Goal: Check status: Check status

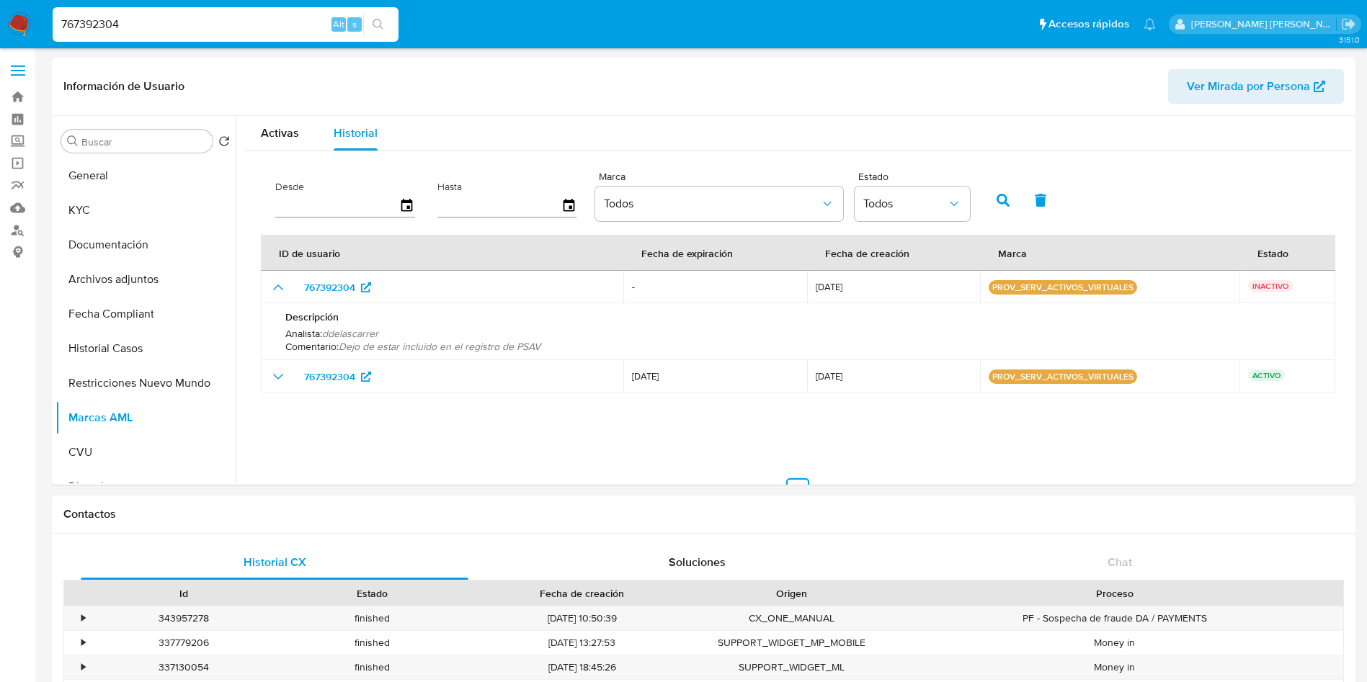
select select "10"
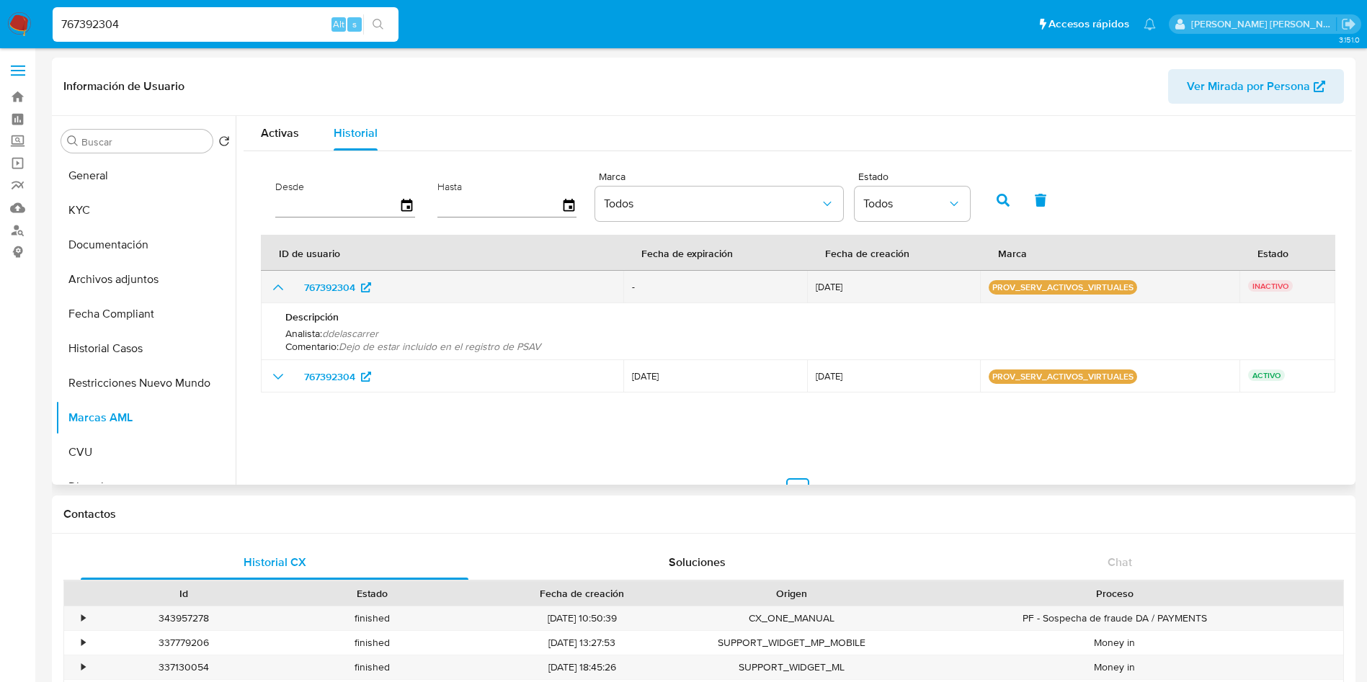
scroll to position [216, 0]
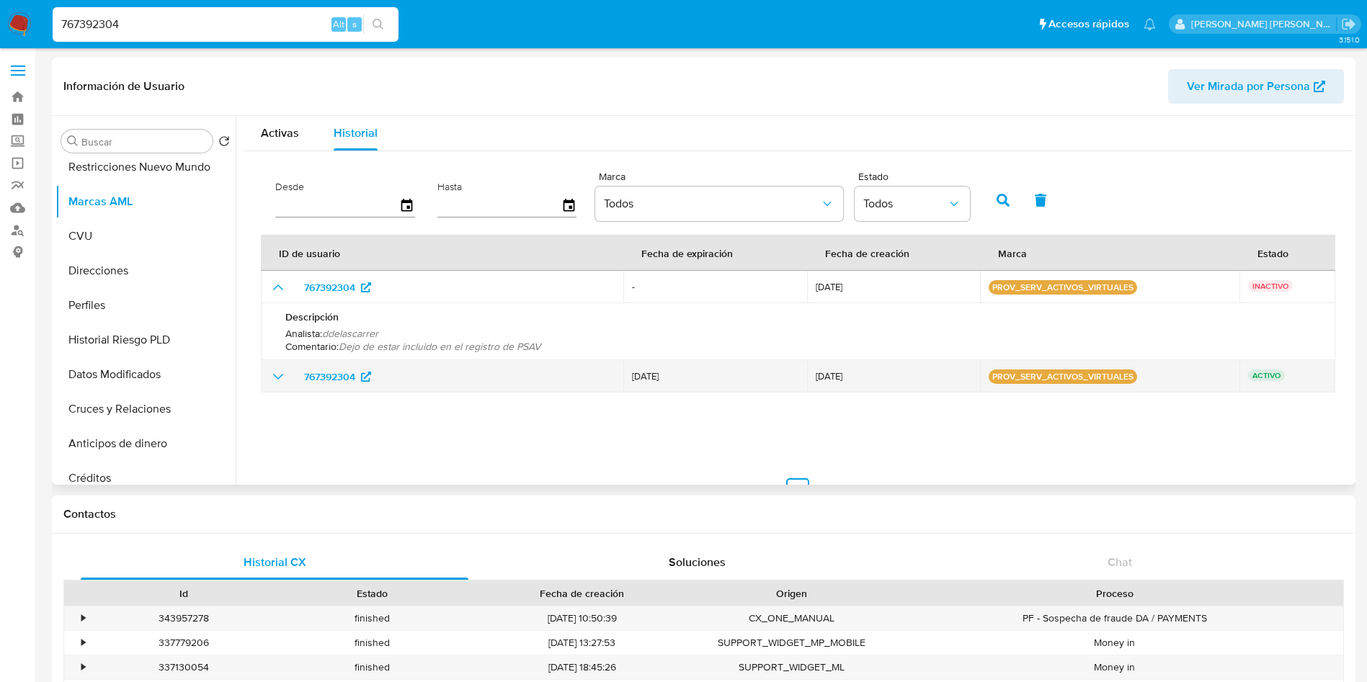
click at [270, 380] on icon "show_hidden_detail_by_id_767392304" at bounding box center [277, 376] width 17 height 17
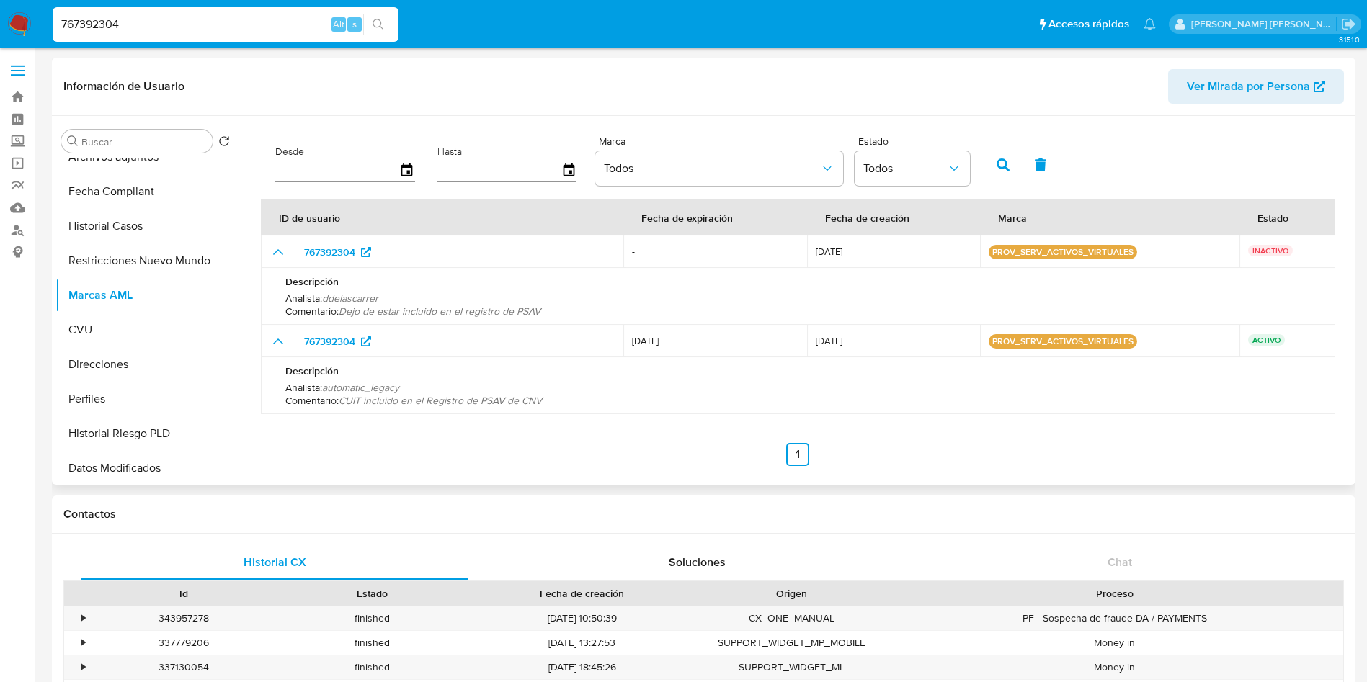
scroll to position [0, 0]
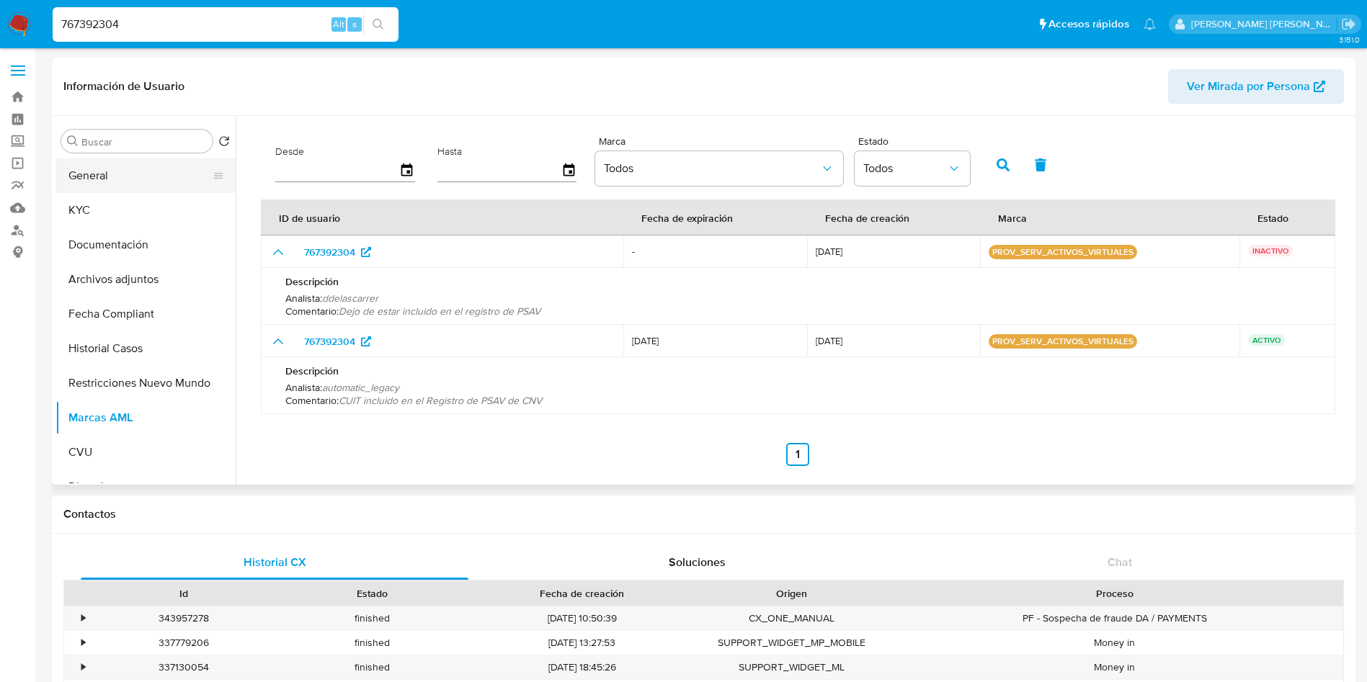
click at [125, 172] on button "General" at bounding box center [139, 175] width 169 height 35
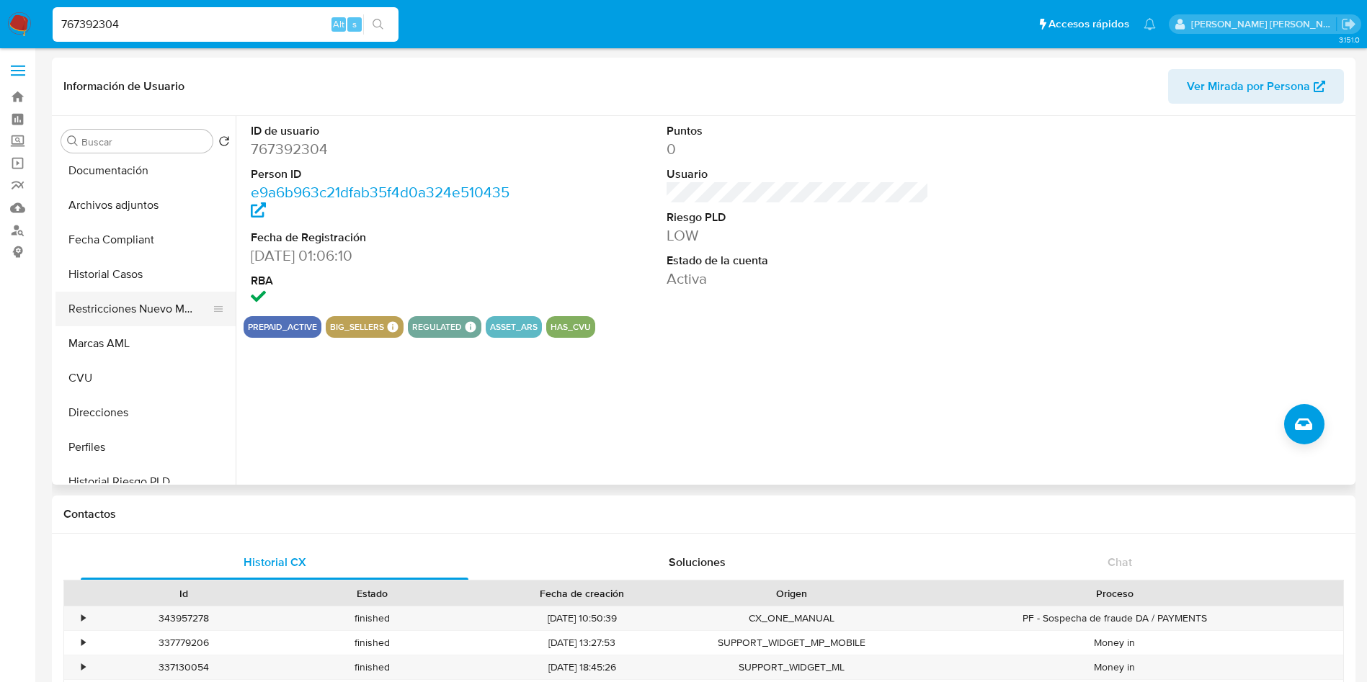
scroll to position [108, 0]
click at [127, 243] on button "Historial Casos" at bounding box center [139, 240] width 169 height 35
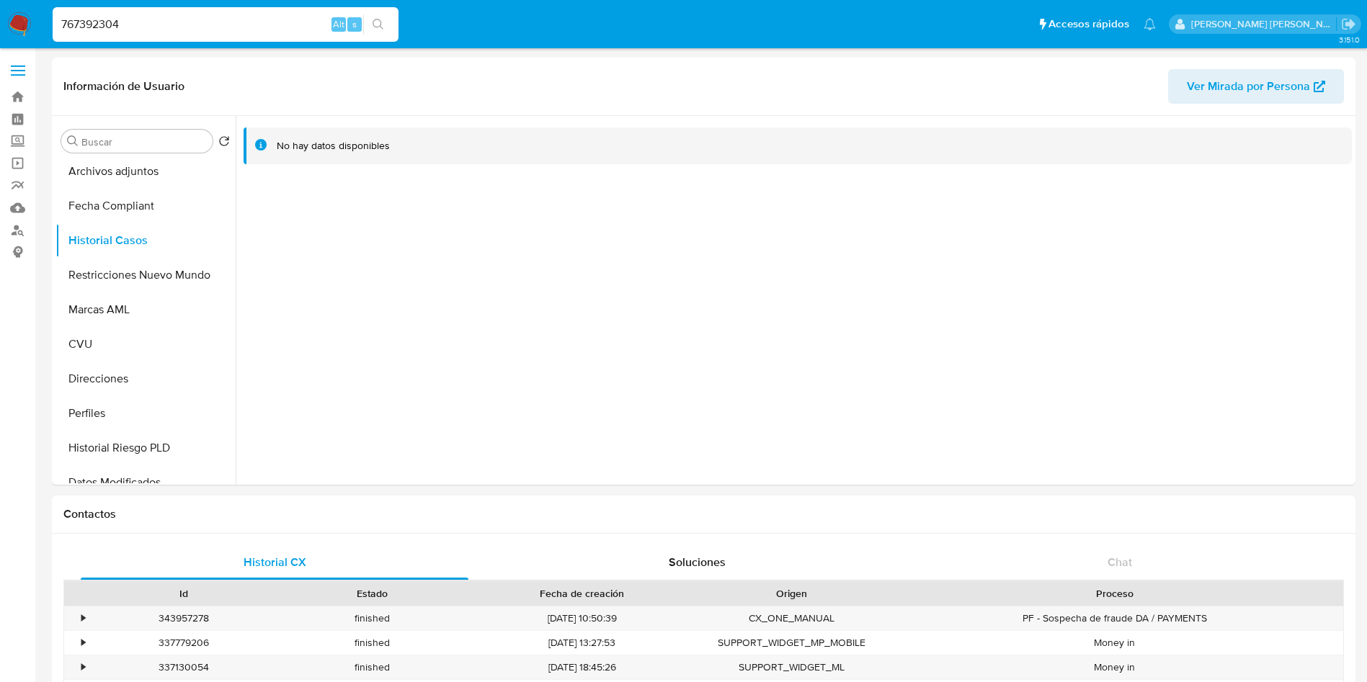
drag, startPoint x: 149, startPoint y: 17, endPoint x: 0, endPoint y: 33, distance: 150.0
click at [0, 33] on nav "Pausado Ver notificaciones 767392304 Alt s Accesos rápidos Presiona las siguien…" at bounding box center [683, 24] width 1367 height 48
paste input "6947257"
type input "6947257"
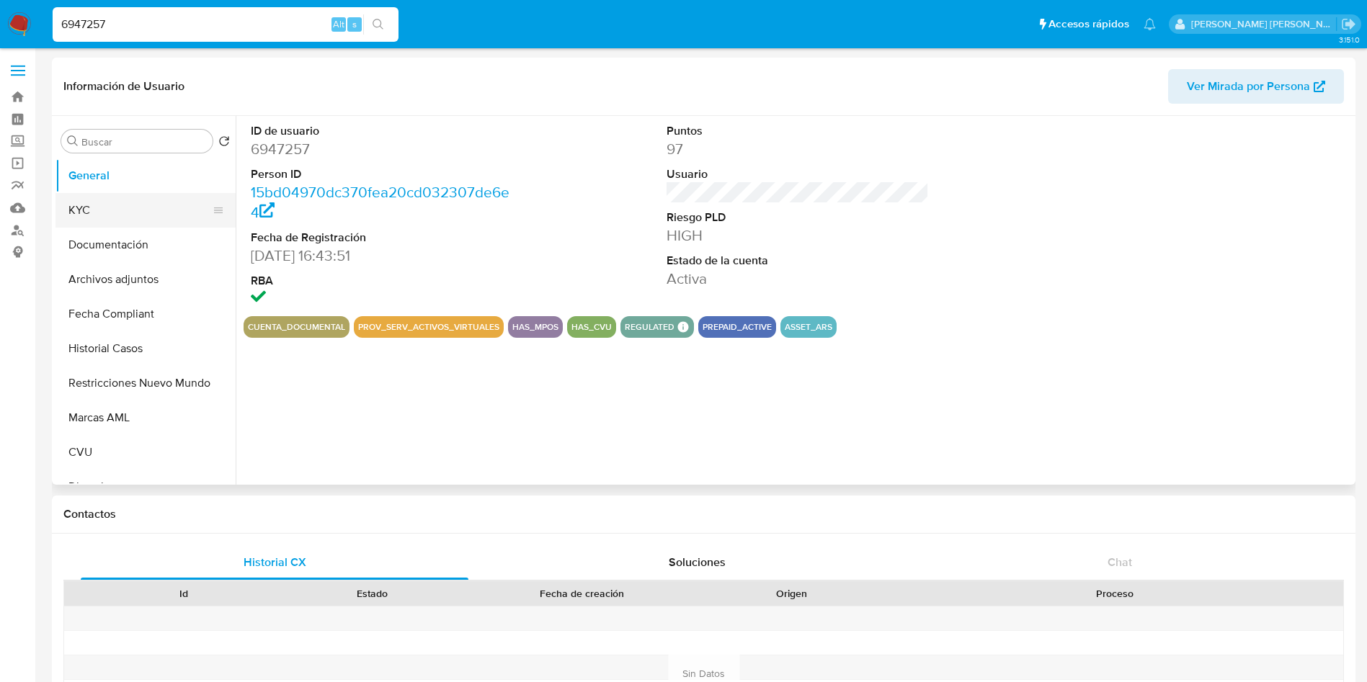
select select "10"
click at [120, 237] on button "Documentación" at bounding box center [139, 245] width 169 height 35
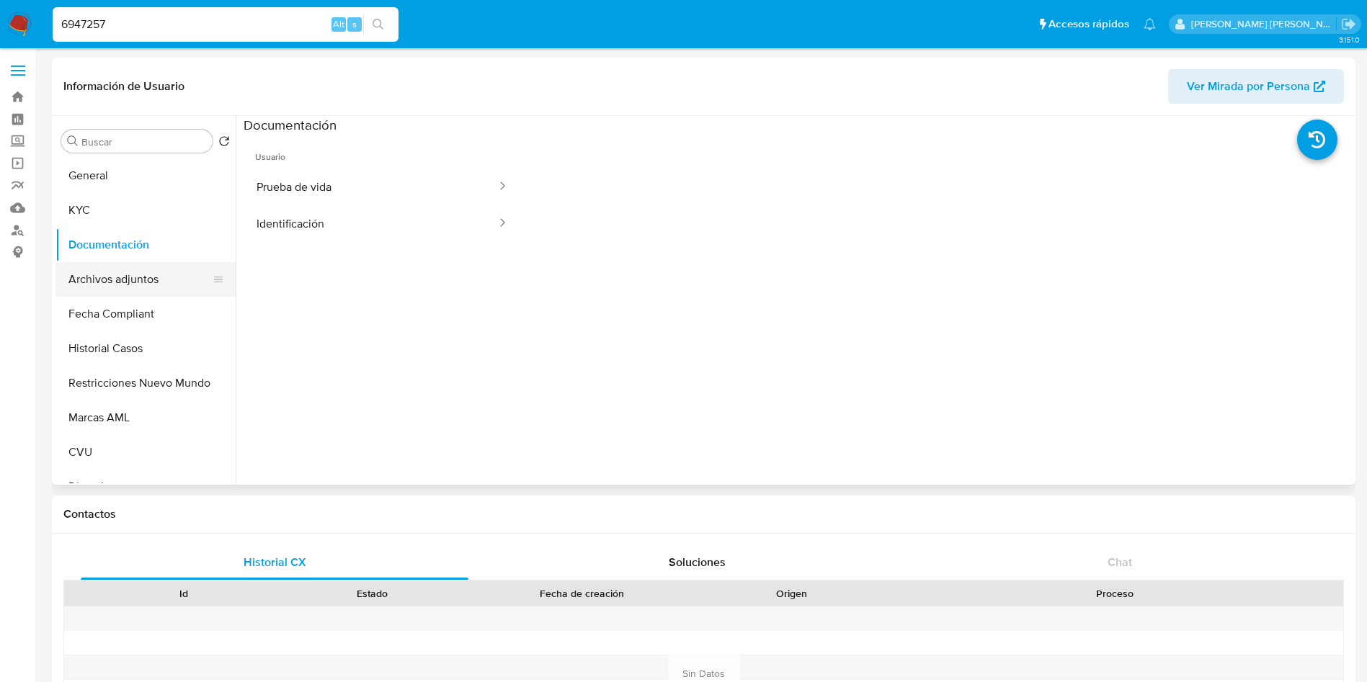
click at [135, 284] on button "Archivos adjuntos" at bounding box center [139, 279] width 169 height 35
